Goal: Check status

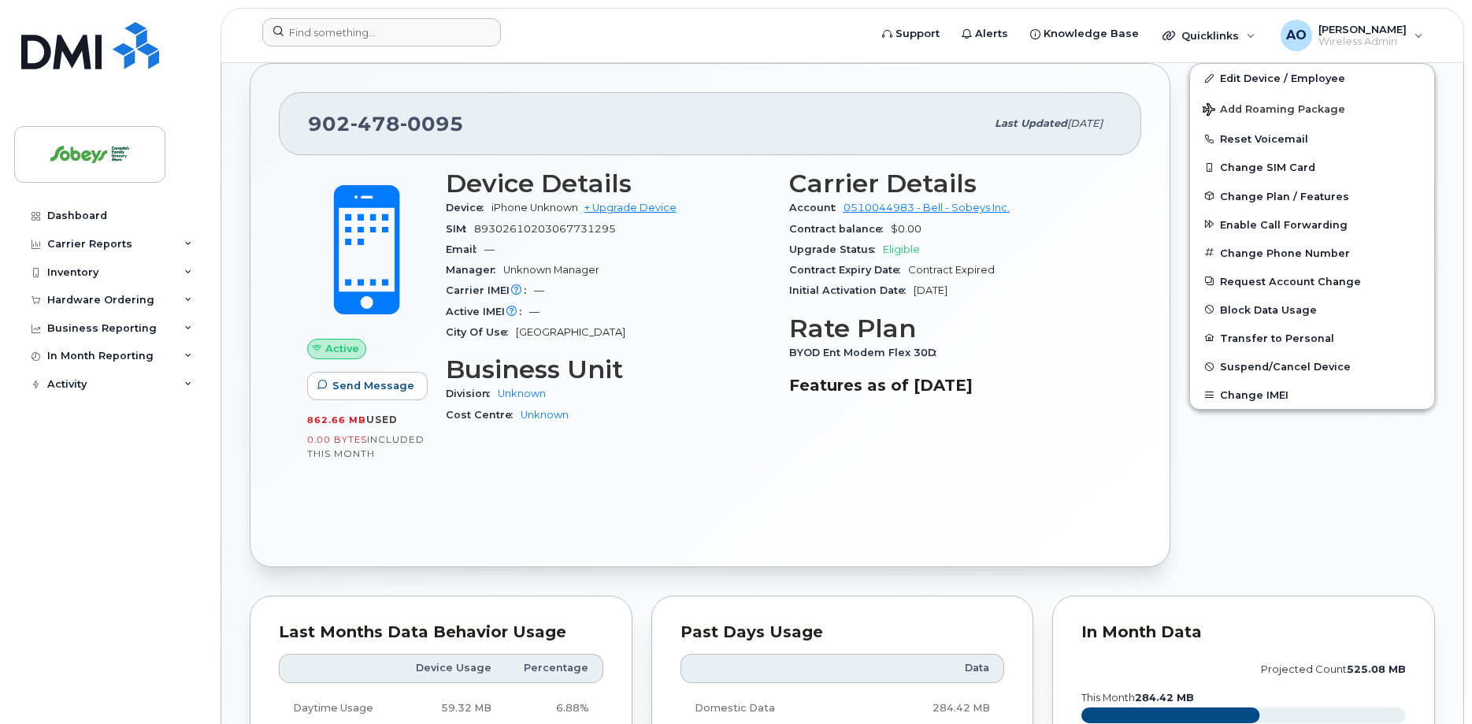
scroll to position [387, 0]
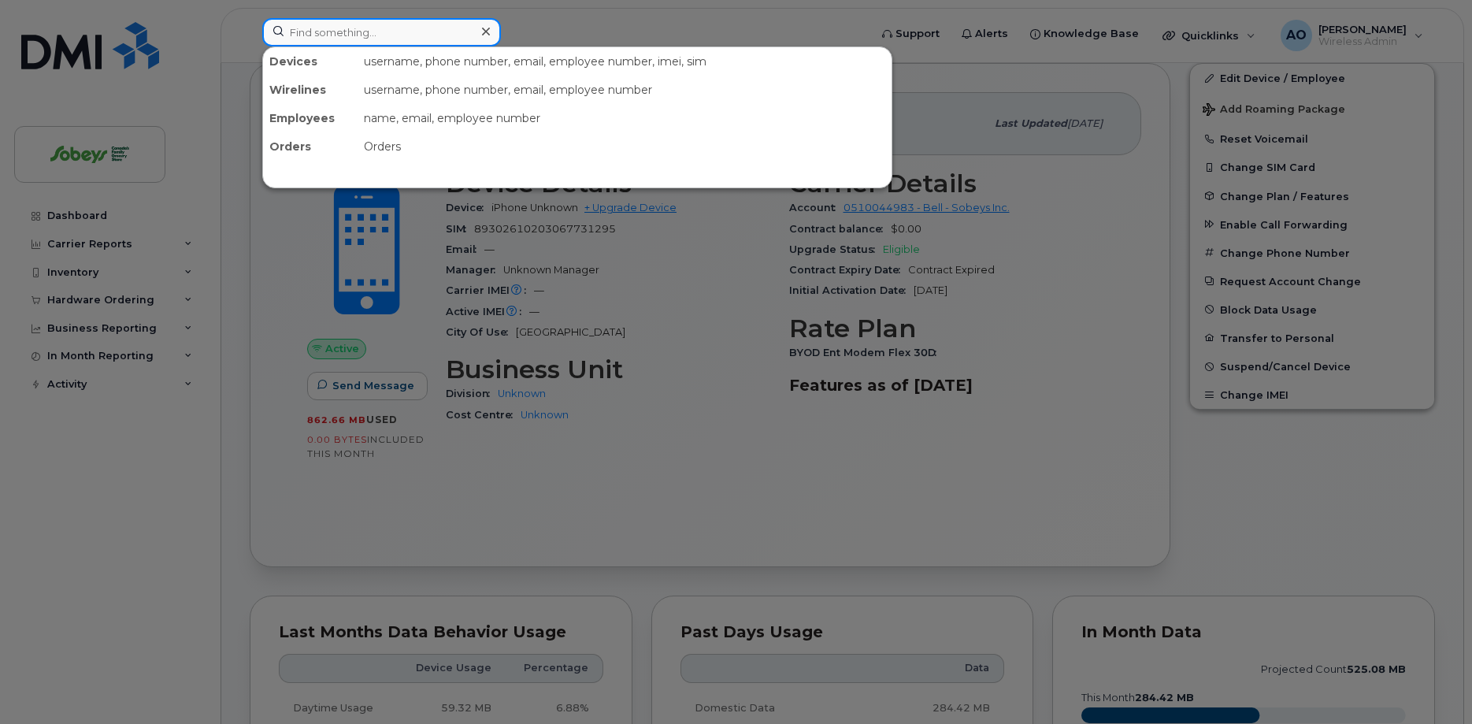
click at [301, 39] on input at bounding box center [381, 32] width 239 height 28
click at [340, 37] on input at bounding box center [381, 32] width 239 height 28
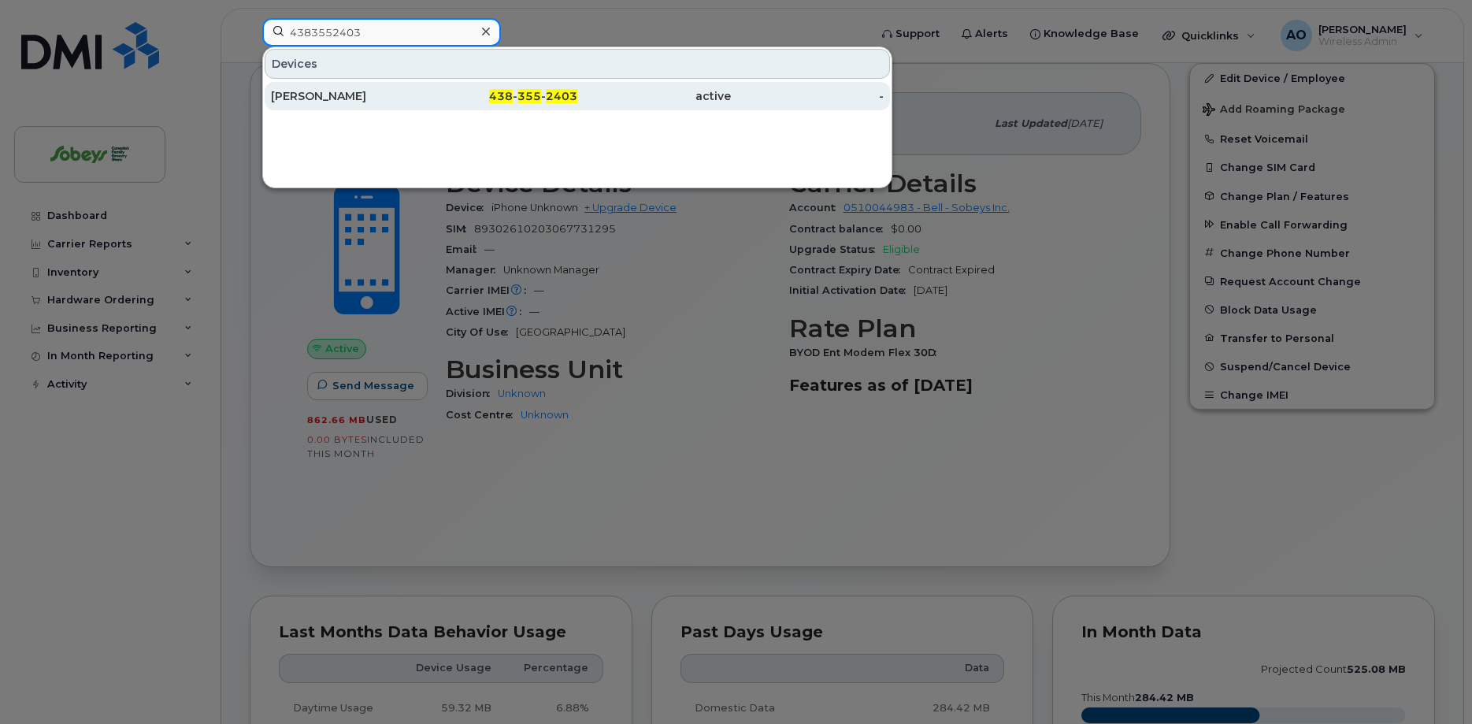
type input "4383552403"
click at [346, 88] on div "[PERSON_NAME]" at bounding box center [348, 96] width 154 height 28
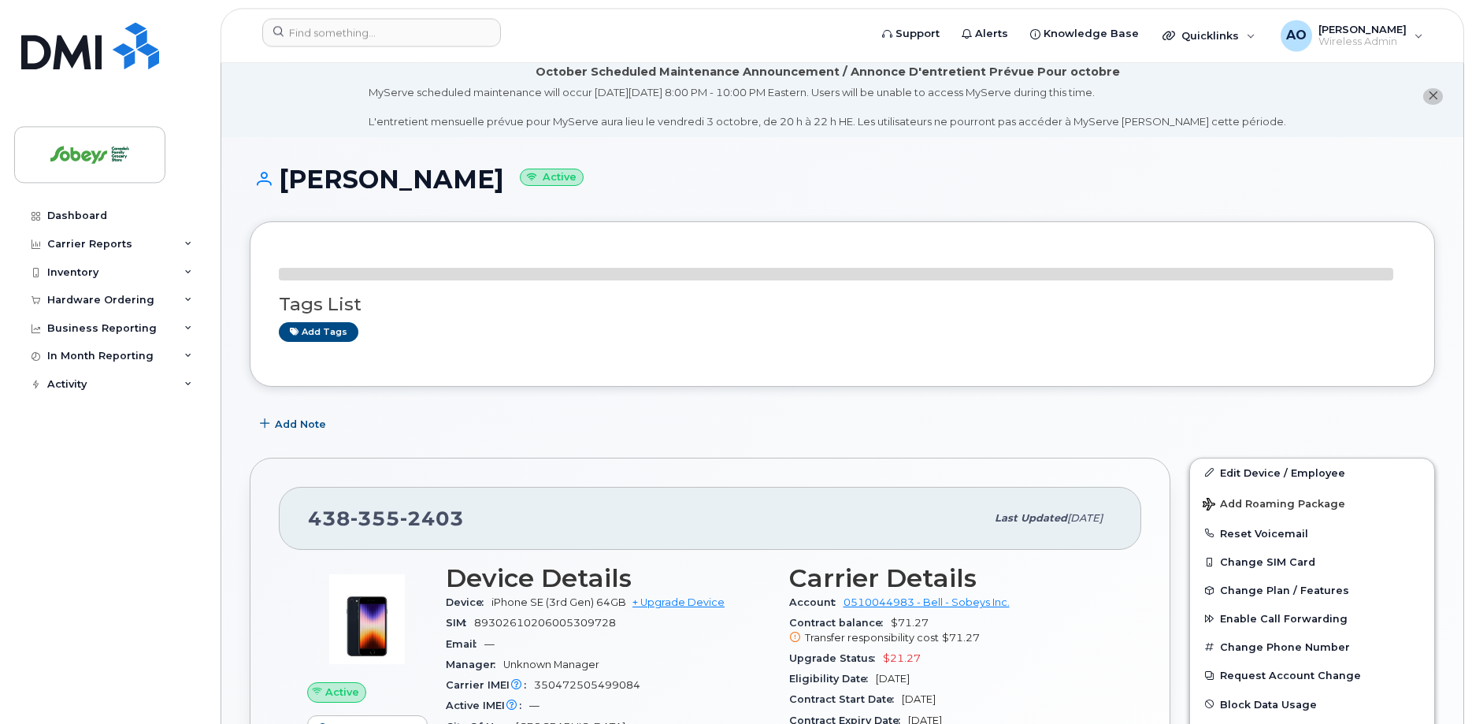
scroll to position [80, 0]
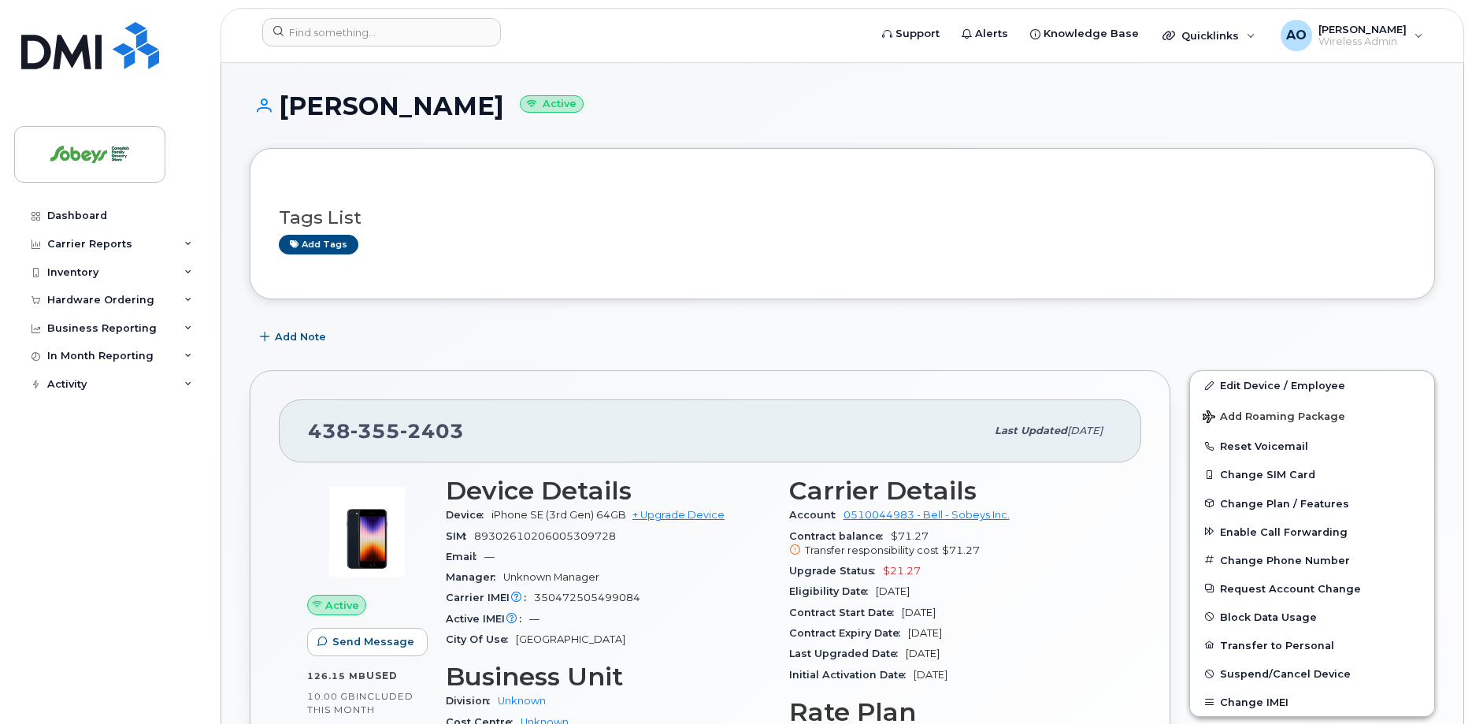
drag, startPoint x: 926, startPoint y: 589, endPoint x: 871, endPoint y: 576, distance: 56.7
click at [871, 576] on section "Carrier Details Account 0510044983 - Bell - Sobeys Inc. Contract balance $71.27…" at bounding box center [951, 580] width 324 height 209
click at [923, 570] on div "Upgrade Status $21.27" at bounding box center [951, 571] width 324 height 20
